Goal: Transaction & Acquisition: Purchase product/service

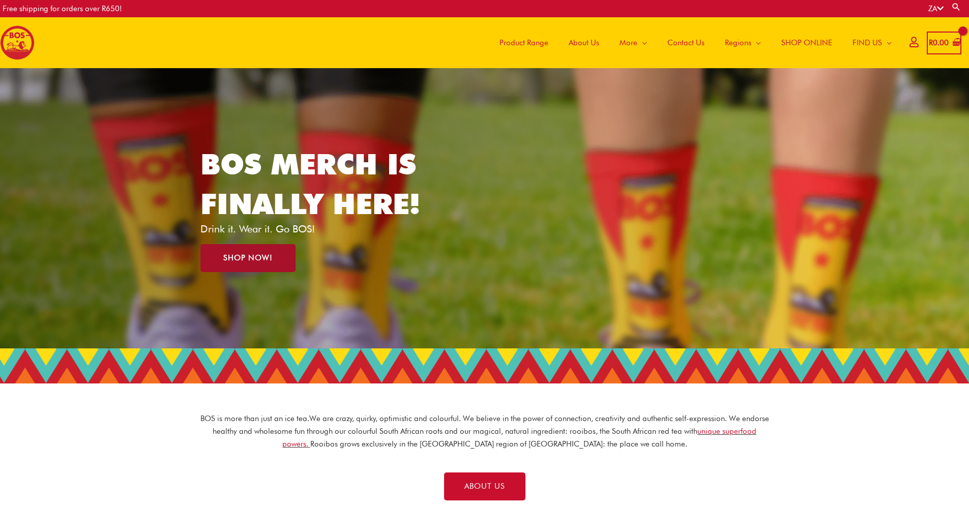
click at [276, 262] on link "SHOP NOW!" at bounding box center [247, 258] width 95 height 28
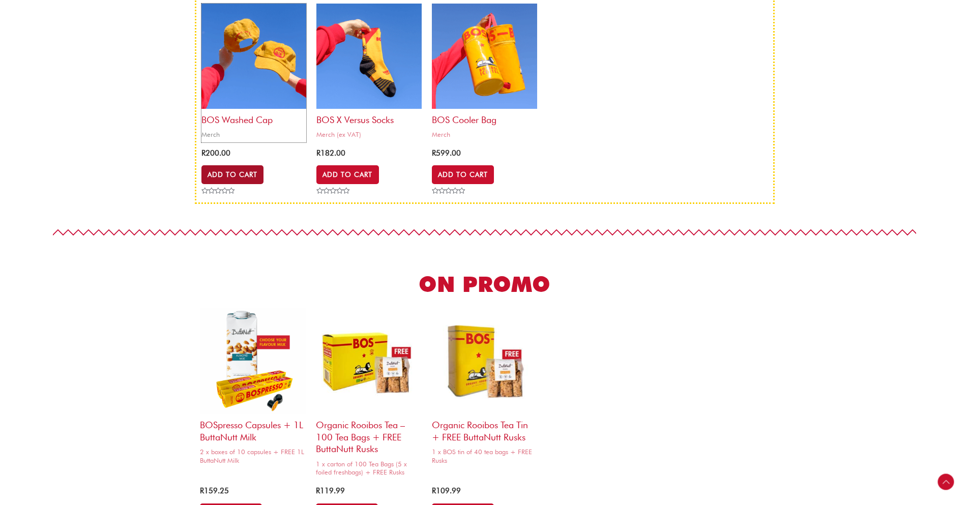
drag, startPoint x: 267, startPoint y: 121, endPoint x: 208, endPoint y: 179, distance: 82.4
click at [267, 121] on h2 "BOS Washed Cap" at bounding box center [253, 117] width 105 height 17
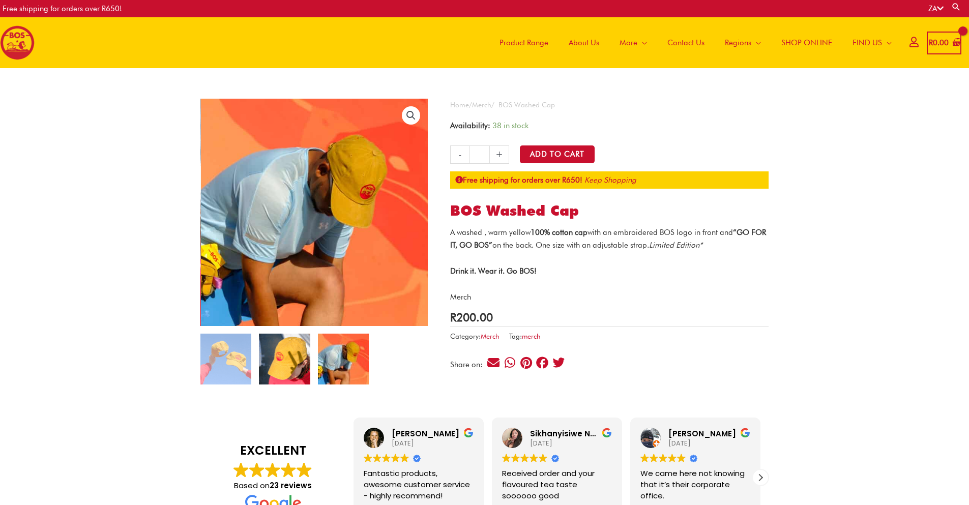
click at [303, 361] on img at bounding box center [284, 359] width 51 height 51
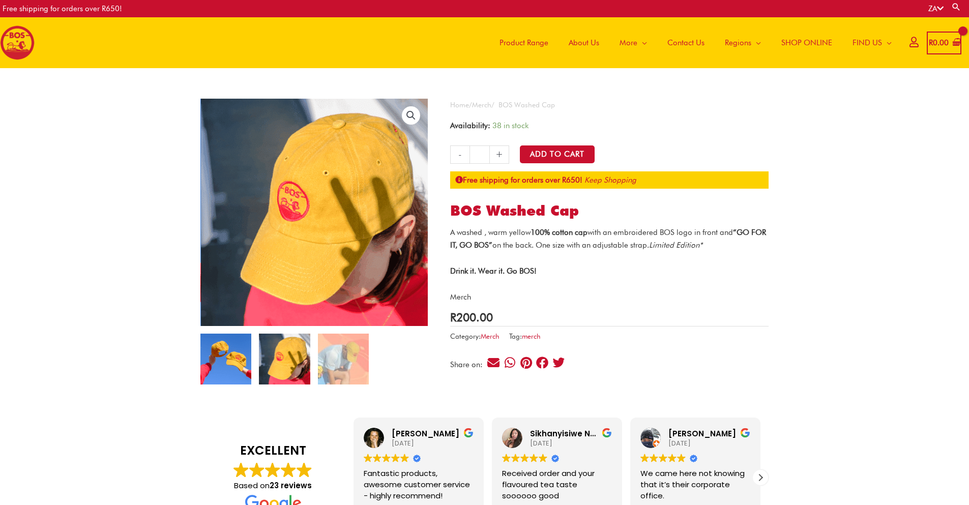
click at [240, 362] on img at bounding box center [225, 359] width 51 height 51
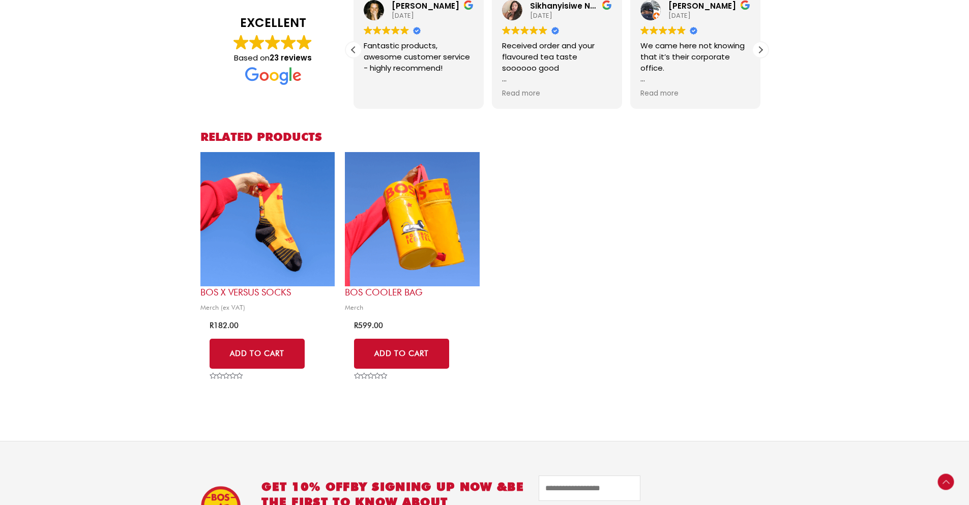
scroll to position [427, 0]
